Goal: Task Accomplishment & Management: Complete application form

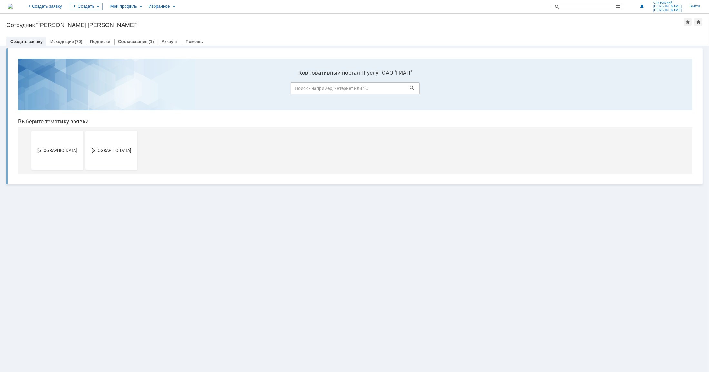
click at [273, 242] on div "Витрина услуг" at bounding box center [354, 209] width 709 height 326
click at [97, 151] on span "[GEOGRAPHIC_DATA]" at bounding box center [111, 149] width 48 height 5
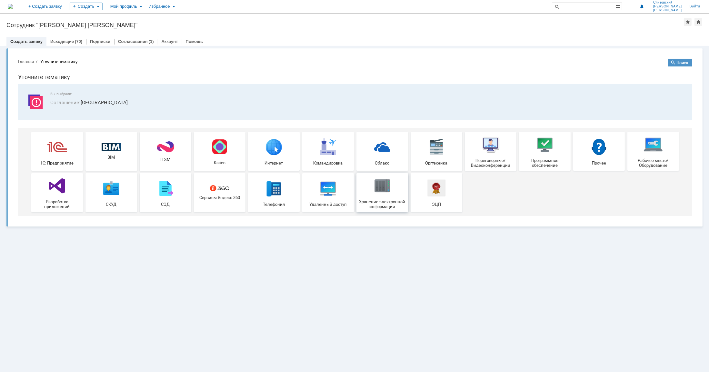
click at [385, 200] on span "Хранение электронной информации" at bounding box center [382, 204] width 48 height 10
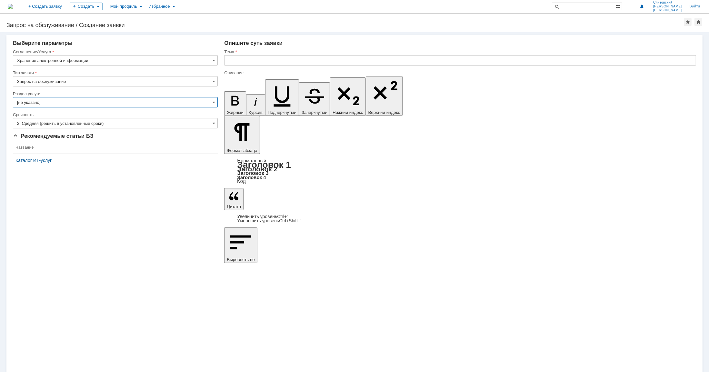
click at [216, 102] on input "[не указано]" at bounding box center [115, 102] width 205 height 10
click at [216, 99] on input "text" at bounding box center [115, 102] width 205 height 10
click at [180, 201] on div "Внимание! Выберите параметры Соглашение/Услуга Хранение электронной информации …" at bounding box center [354, 202] width 709 height 340
type input "[не указано]"
click at [238, 56] on input "text" at bounding box center [460, 60] width 472 height 10
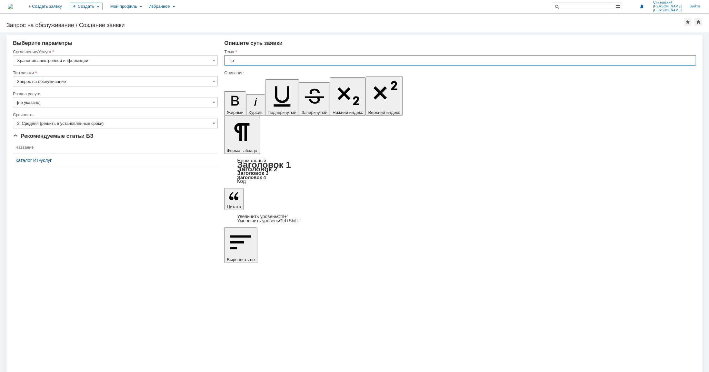
type input "П"
type input "Создание новой папке в объектах"
click at [89, 230] on div "Внимание! Выберите параметры Соглашение/Услуга Хранение электронной информации …" at bounding box center [354, 202] width 709 height 340
